Goal: Information Seeking & Learning: Check status

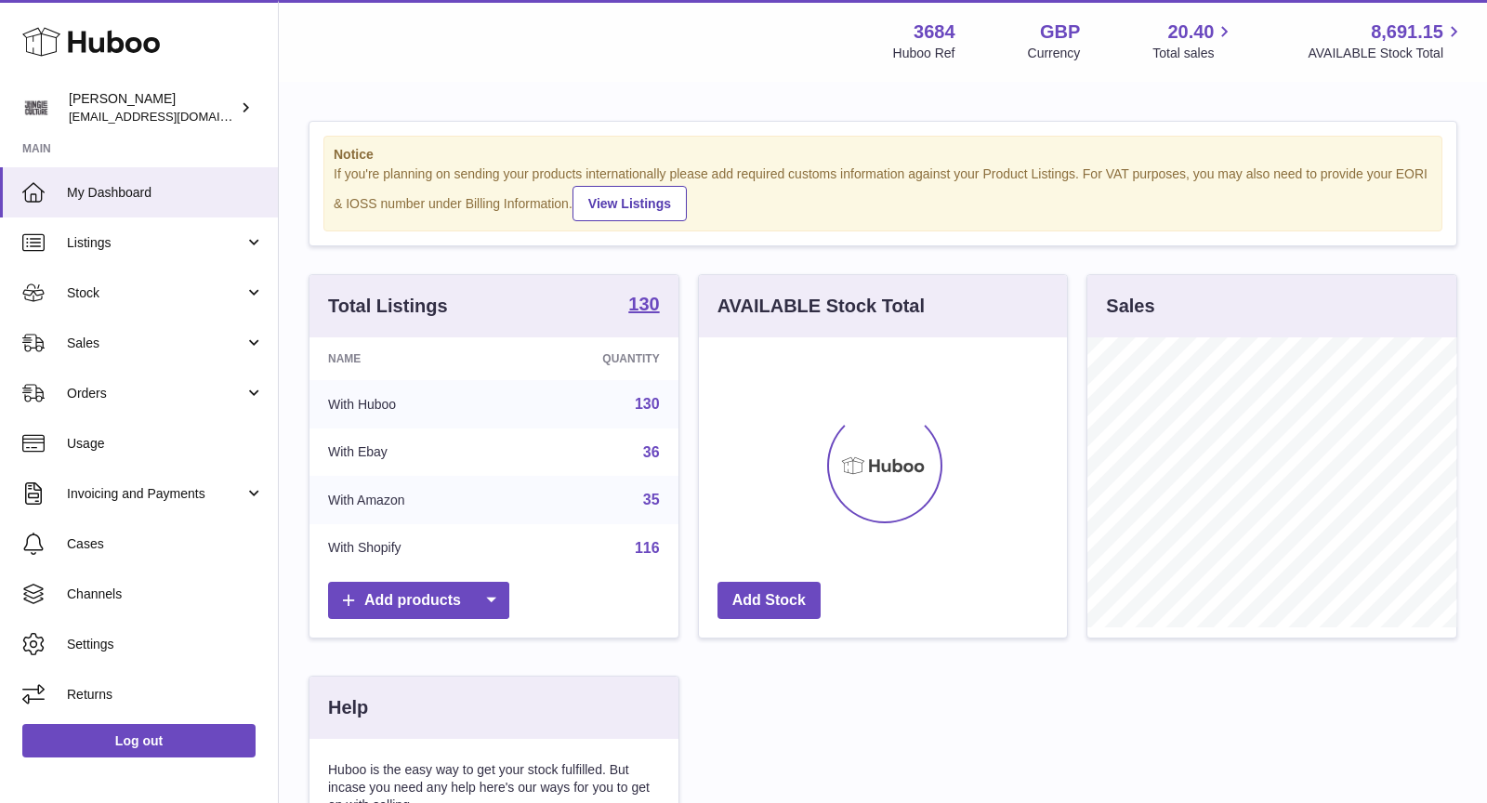
scroll to position [289, 369]
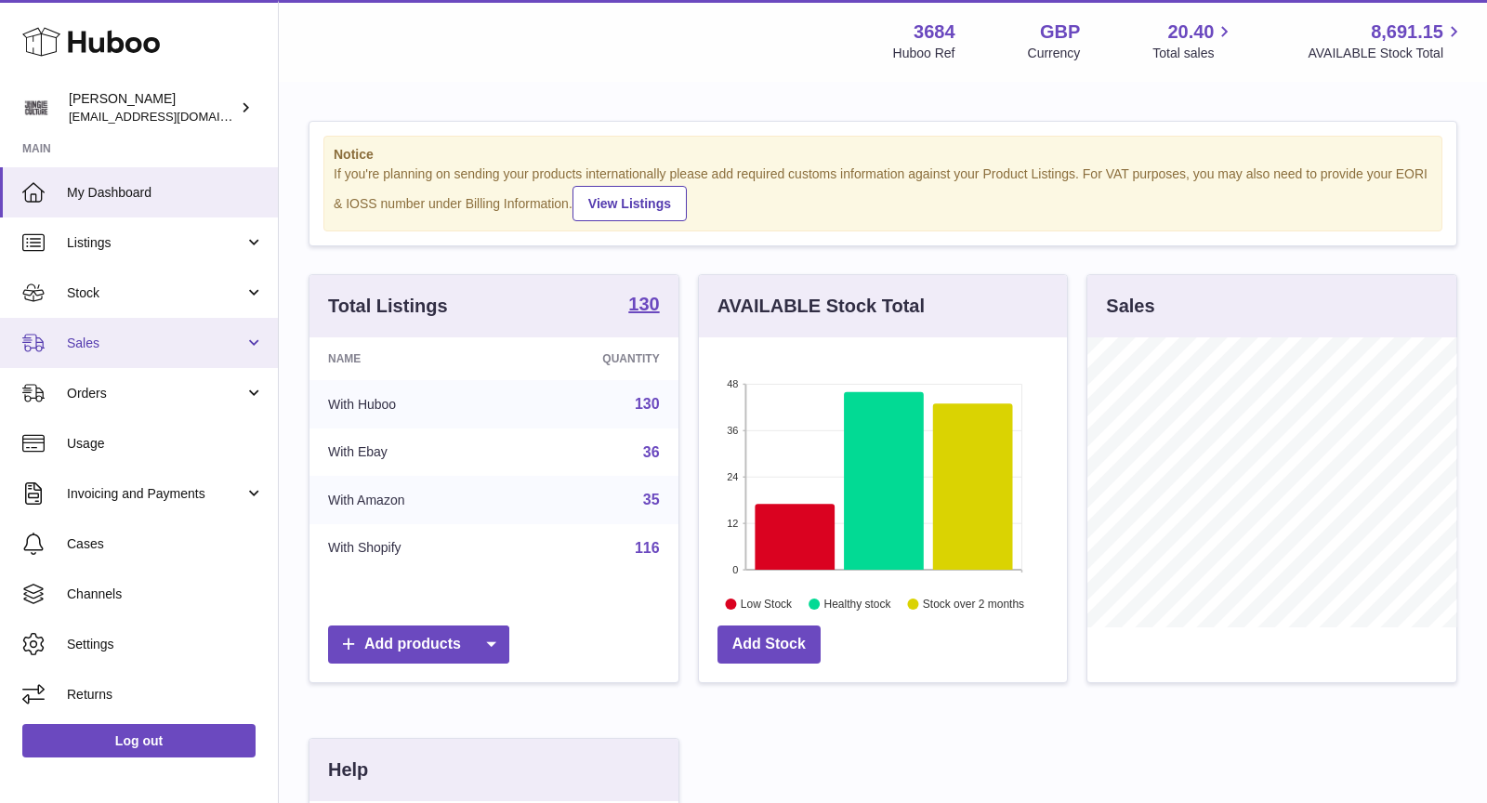
click at [171, 335] on span "Sales" at bounding box center [155, 344] width 177 height 18
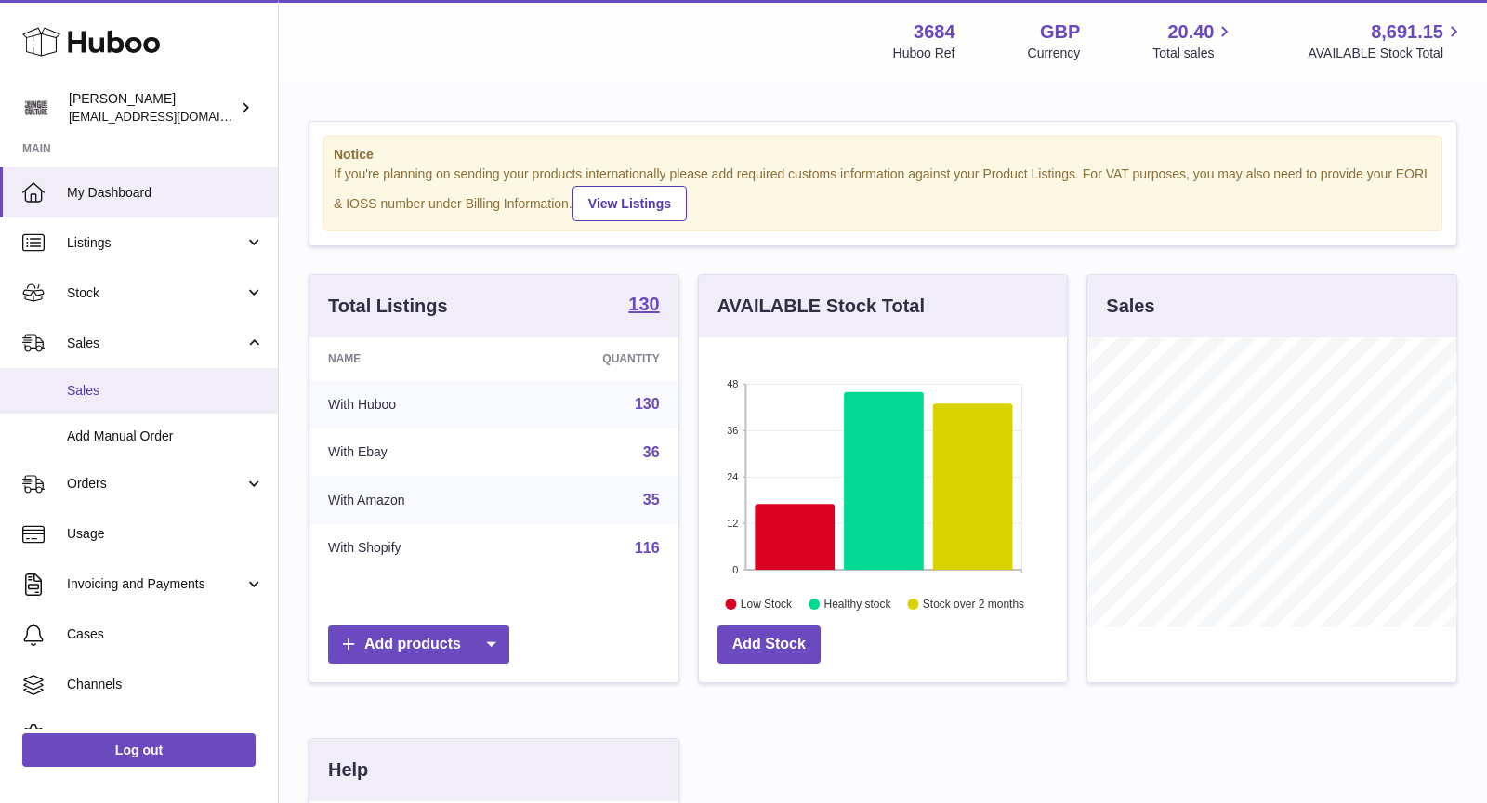
click at [184, 375] on link "Sales" at bounding box center [139, 391] width 278 height 46
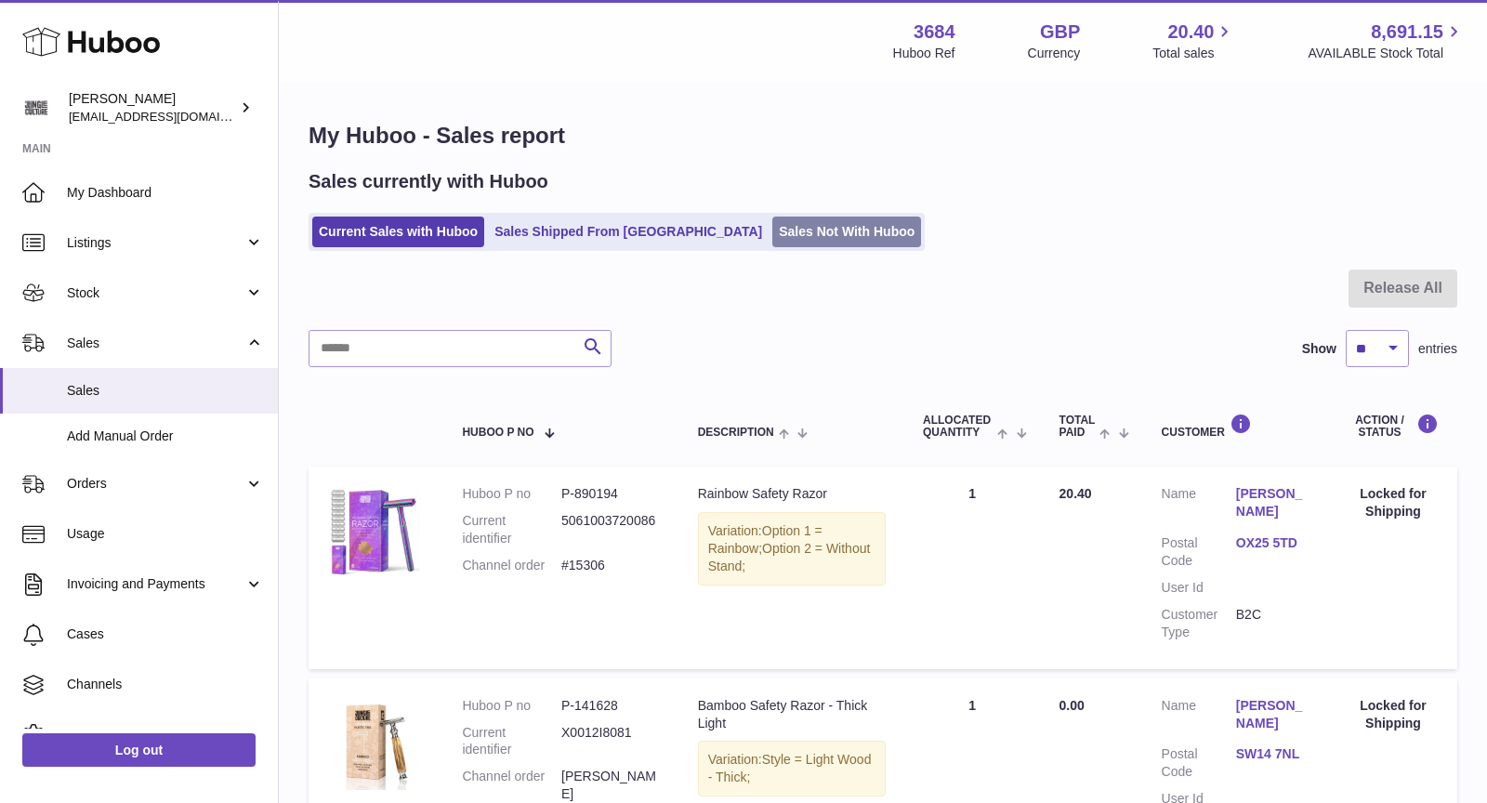
click at [772, 228] on link "Sales Not With Huboo" at bounding box center [846, 232] width 149 height 31
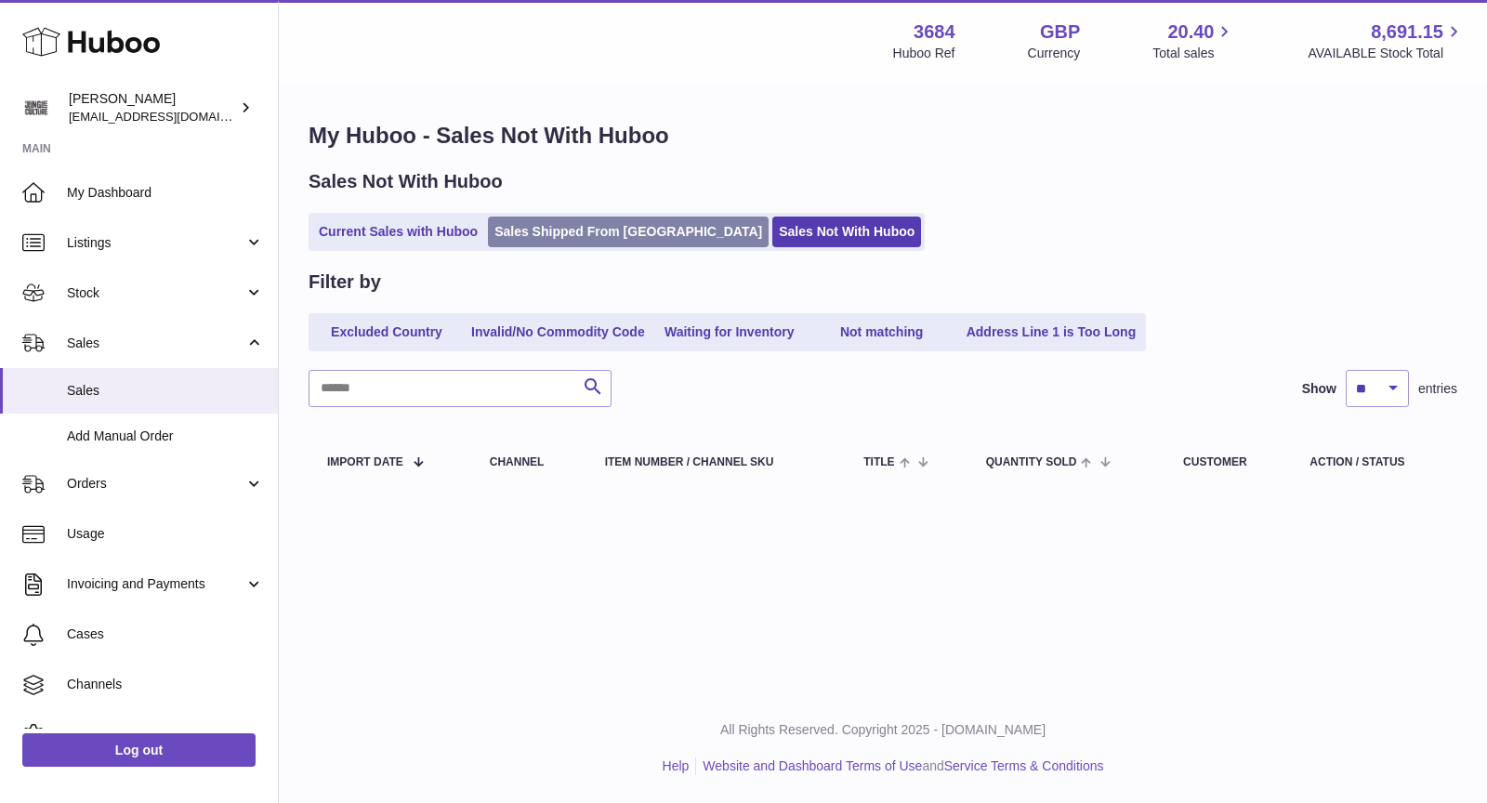
click at [591, 237] on link "Sales Shipped From [GEOGRAPHIC_DATA]" at bounding box center [628, 232] width 281 height 31
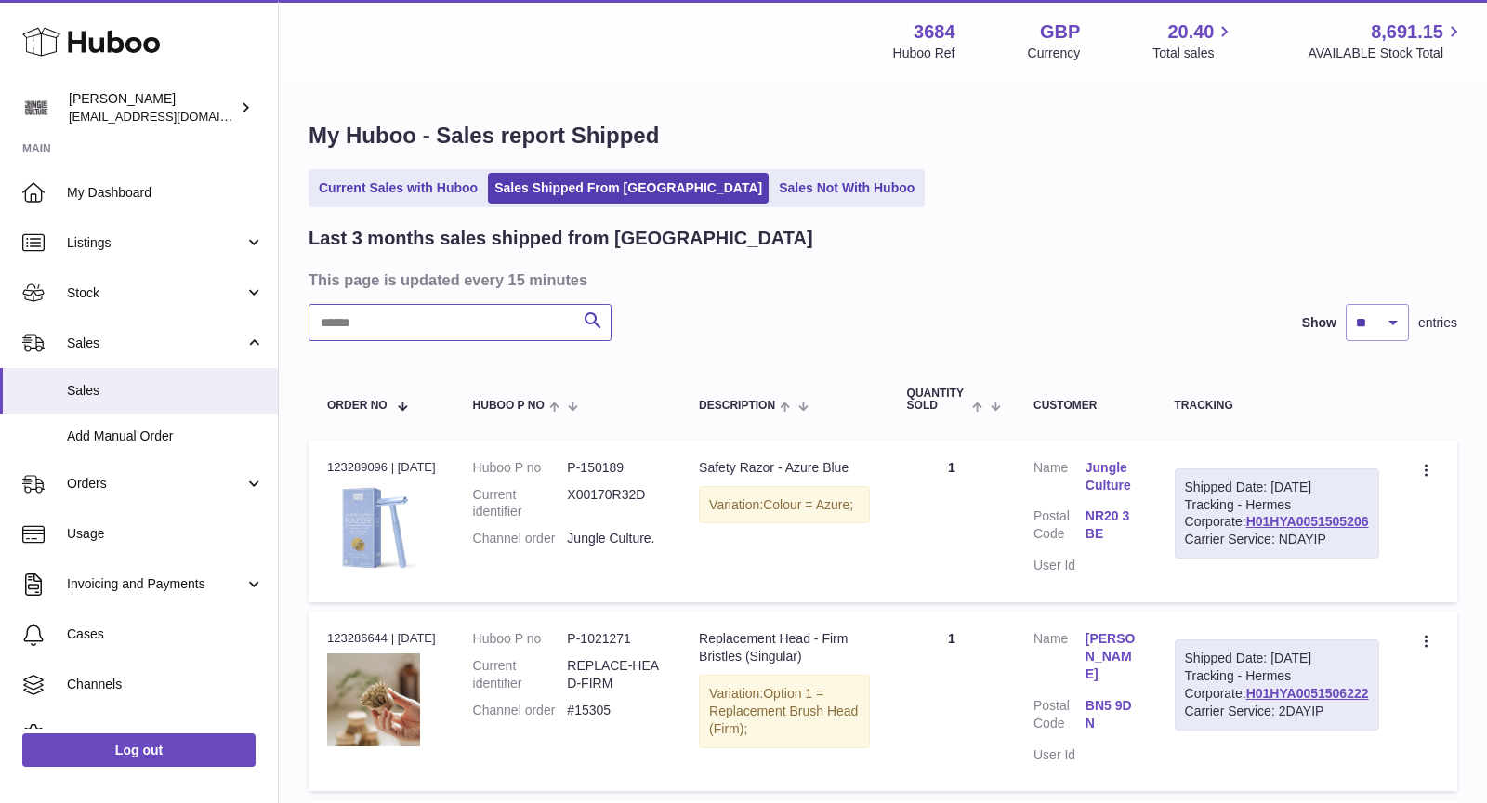
click at [550, 304] on input "text" at bounding box center [459, 322] width 303 height 37
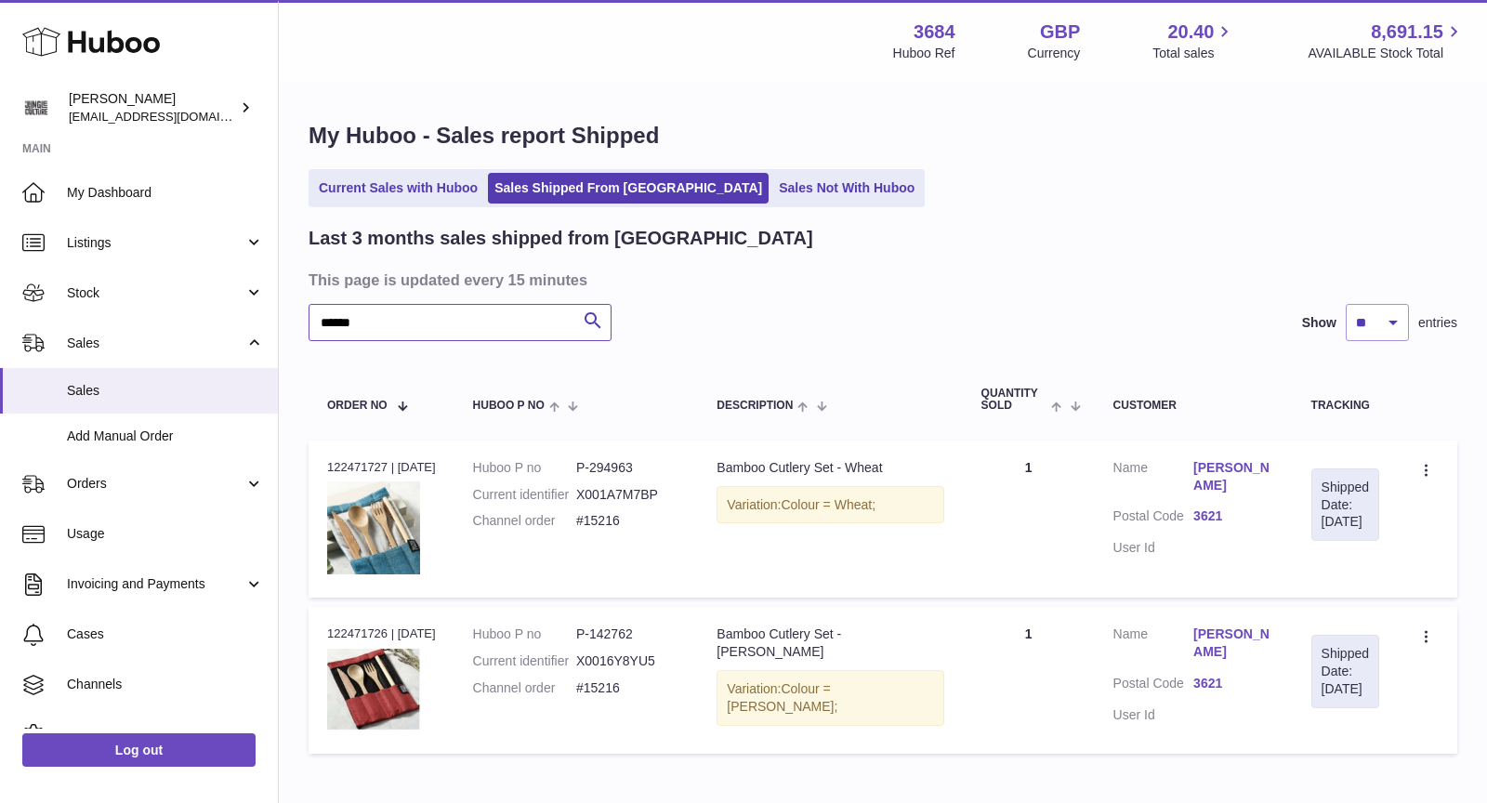
type input "******"
